Goal: Find specific page/section: Find specific page/section

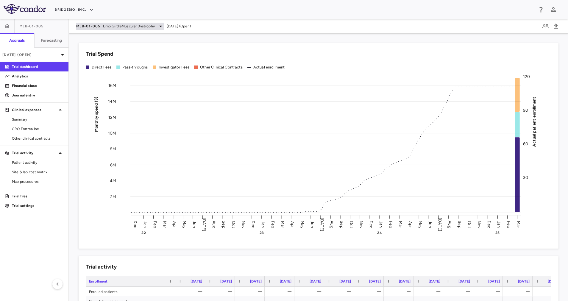
click at [129, 27] on span "Limb GirdleMuscular Dystrophy" at bounding box center [129, 26] width 52 height 5
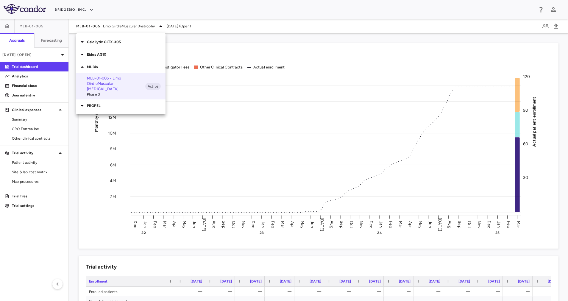
click at [110, 69] on p "ML Bio" at bounding box center [126, 66] width 79 height 5
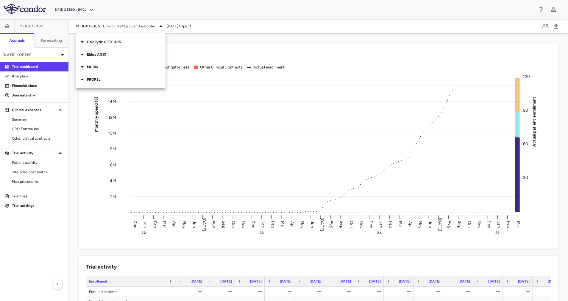
click at [110, 79] on p "PROPEL" at bounding box center [126, 79] width 79 height 5
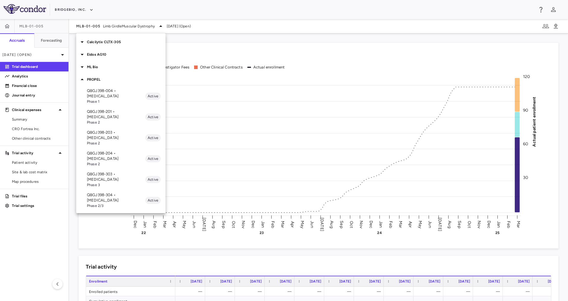
click at [119, 92] on p "QBGJ398-004 • [MEDICAL_DATA]" at bounding box center [116, 93] width 58 height 11
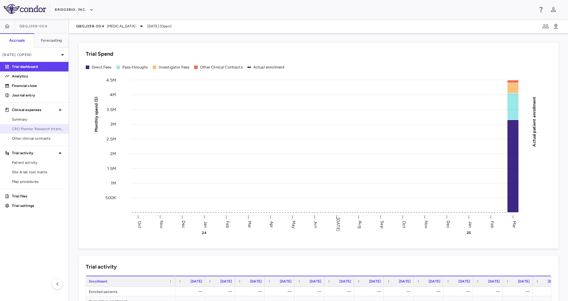
click at [40, 128] on span "CRO Premier Research International" at bounding box center [38, 128] width 52 height 5
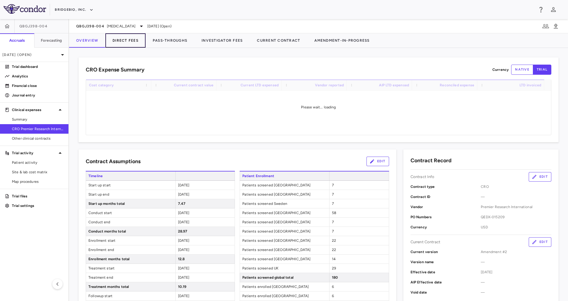
click at [129, 43] on button "Direct Fees" at bounding box center [125, 40] width 40 height 14
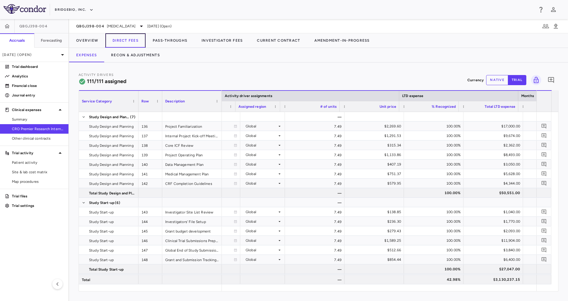
scroll to position [0, 581]
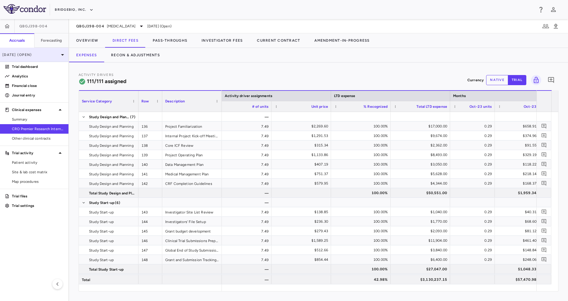
click at [48, 55] on p "[DATE] (Open)" at bounding box center [30, 54] width 57 height 5
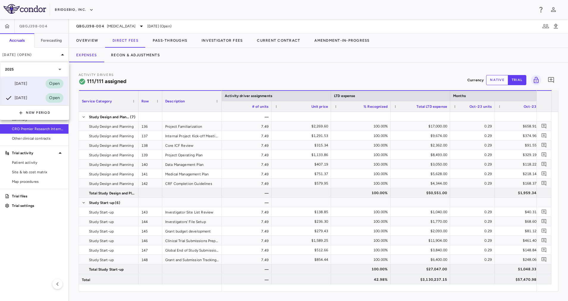
click at [27, 86] on div "[DATE]" at bounding box center [16, 83] width 22 height 7
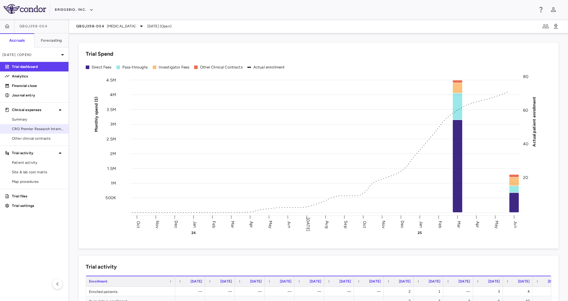
click at [41, 130] on span "CRO Premier Research International" at bounding box center [38, 128] width 52 height 5
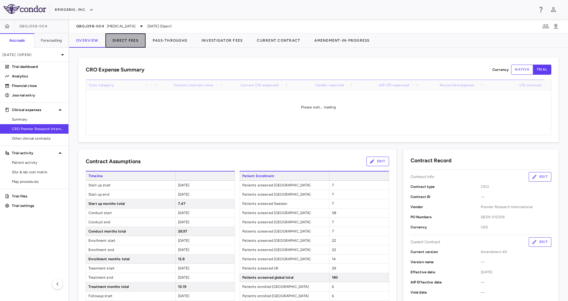
click at [121, 44] on button "Direct Fees" at bounding box center [125, 40] width 40 height 14
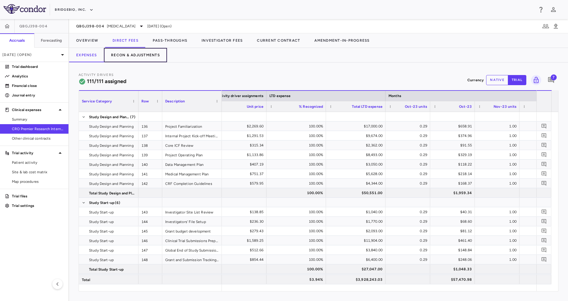
click at [148, 54] on button "Recon & Adjustments" at bounding box center [135, 55] width 63 height 14
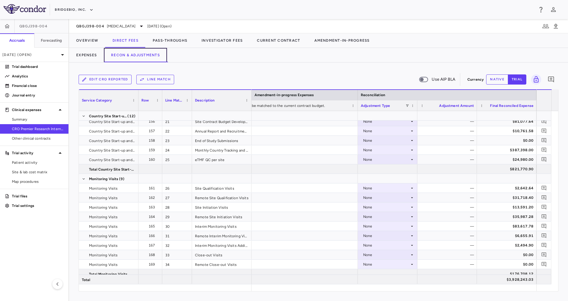
scroll to position [244, 0]
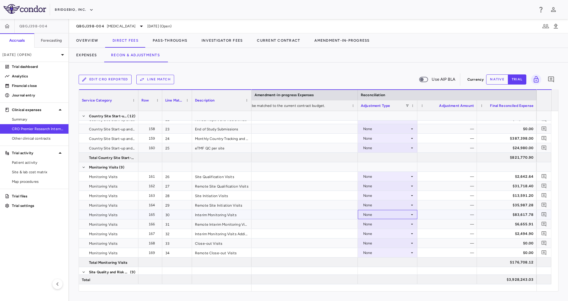
click at [409, 215] on div "None" at bounding box center [386, 215] width 46 height 10
click at [395, 234] on div "CRO Reported" at bounding box center [384, 234] width 28 height 5
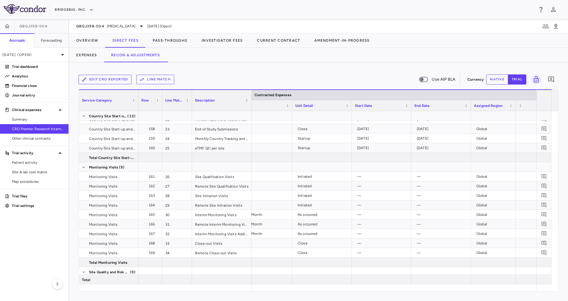
scroll to position [0, 145]
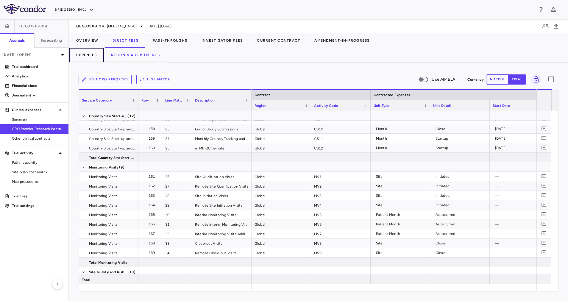
click at [83, 57] on button "Expenses" at bounding box center [86, 55] width 35 height 14
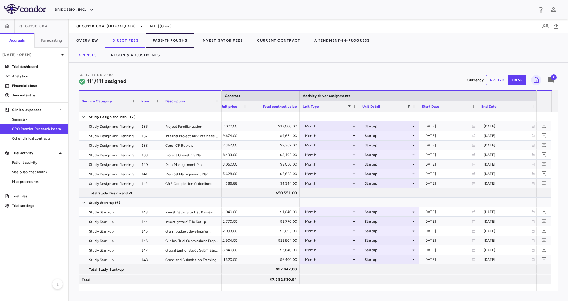
drag, startPoint x: 163, startPoint y: 42, endPoint x: 158, endPoint y: 20, distance: 21.9
click at [163, 42] on button "Pass-Throughs" at bounding box center [169, 40] width 49 height 14
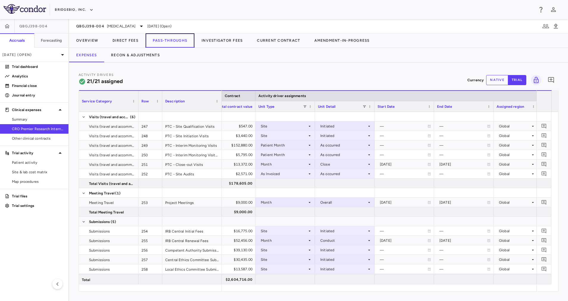
scroll to position [0, 429]
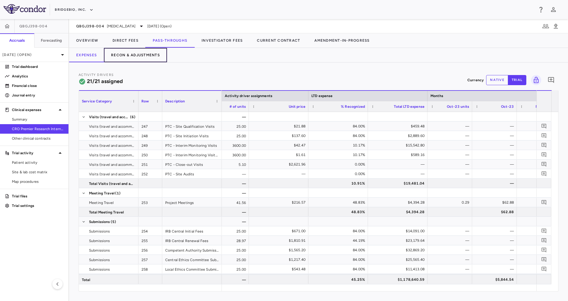
click at [139, 56] on button "Recon & Adjustments" at bounding box center [135, 55] width 63 height 14
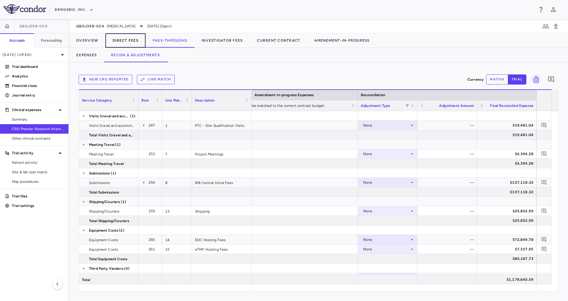
click at [123, 40] on button "Direct Fees" at bounding box center [125, 40] width 40 height 14
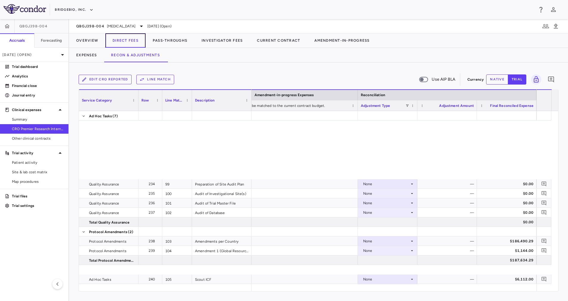
scroll to position [1312, 0]
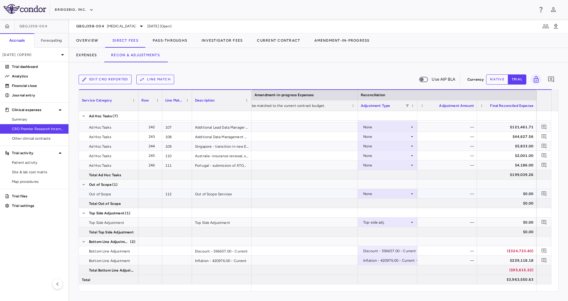
click at [414, 194] on icon at bounding box center [411, 193] width 5 height 5
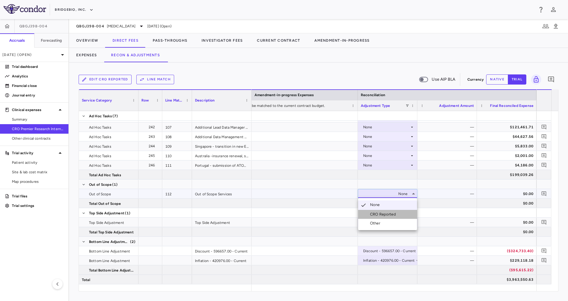
click at [381, 214] on div "CRO Reported" at bounding box center [384, 214] width 28 height 5
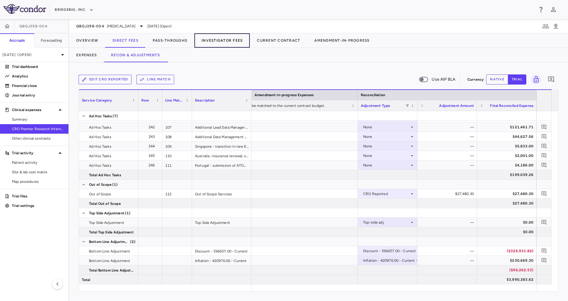
click at [225, 41] on button "Investigator Fees" at bounding box center [221, 40] width 55 height 14
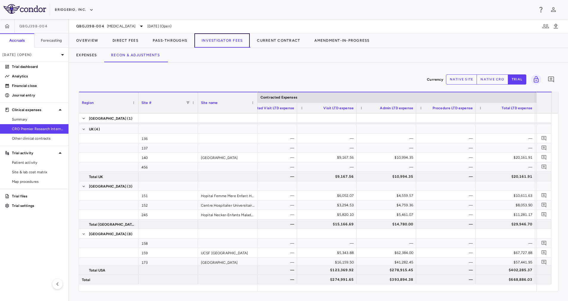
scroll to position [0, 27]
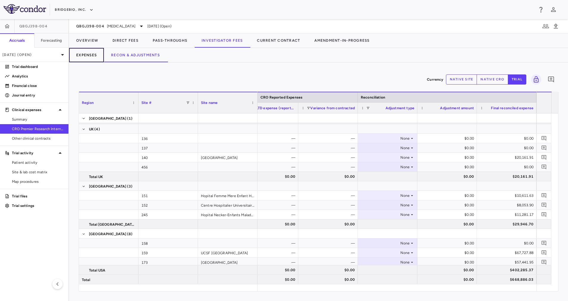
click at [90, 56] on button "Expenses" at bounding box center [86, 55] width 35 height 14
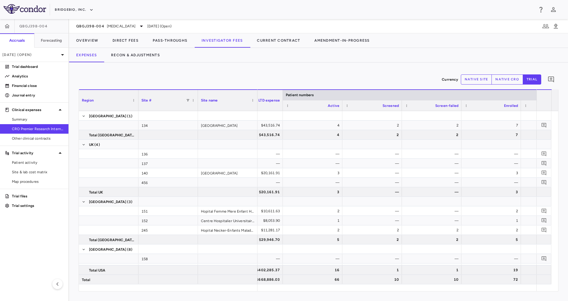
click at [482, 76] on button "native site" at bounding box center [476, 79] width 31 height 10
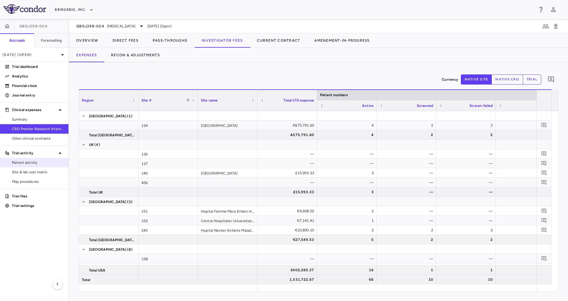
click at [30, 162] on span "Patient activity" at bounding box center [38, 162] width 52 height 5
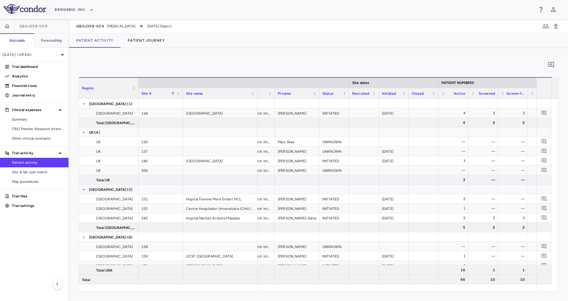
scroll to position [0, 46]
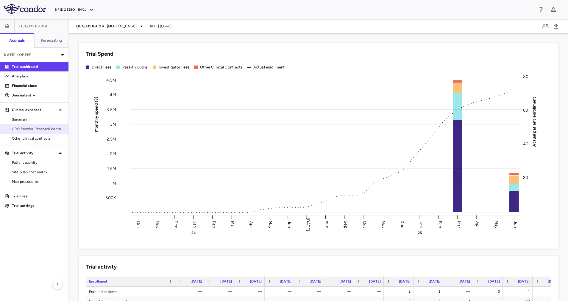
click at [57, 127] on span "CRO Premier Research International" at bounding box center [38, 128] width 52 height 5
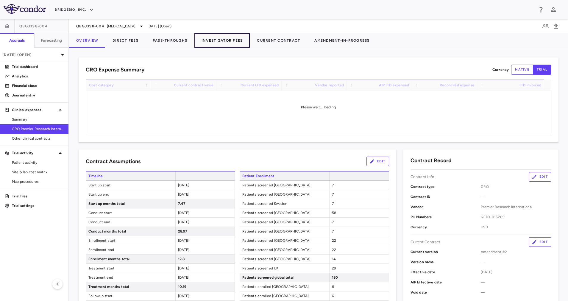
click at [221, 37] on button "Investigator Fees" at bounding box center [221, 40] width 55 height 14
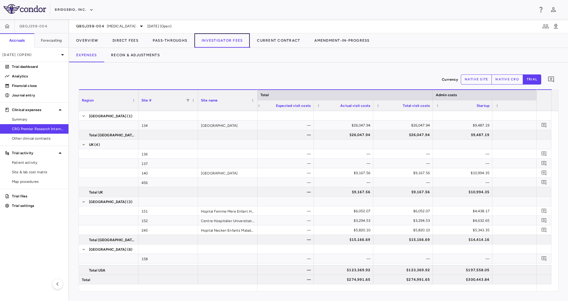
scroll to position [0, 775]
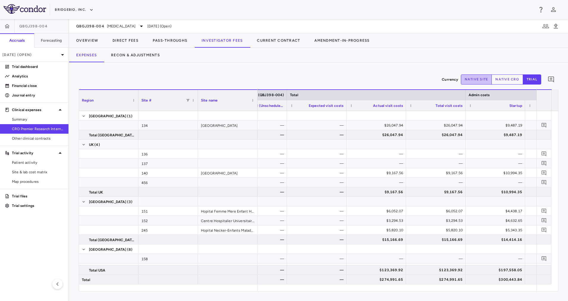
click at [468, 84] on button "native site" at bounding box center [476, 79] width 31 height 10
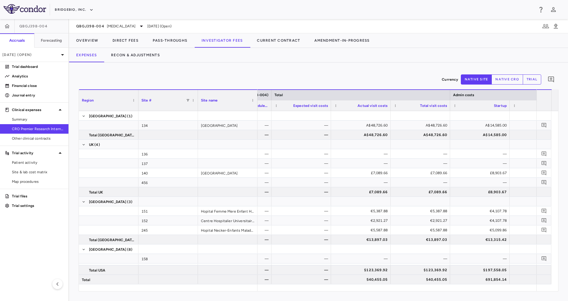
scroll to position [0, 674]
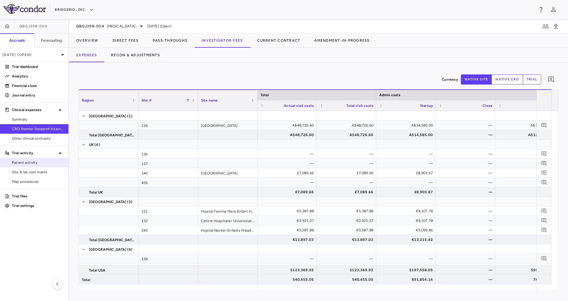
click at [30, 163] on span "Patient activity" at bounding box center [38, 162] width 52 height 5
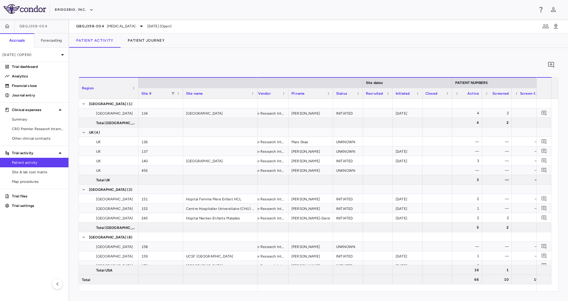
scroll to position [0, 94]
